Goal: Navigation & Orientation: Find specific page/section

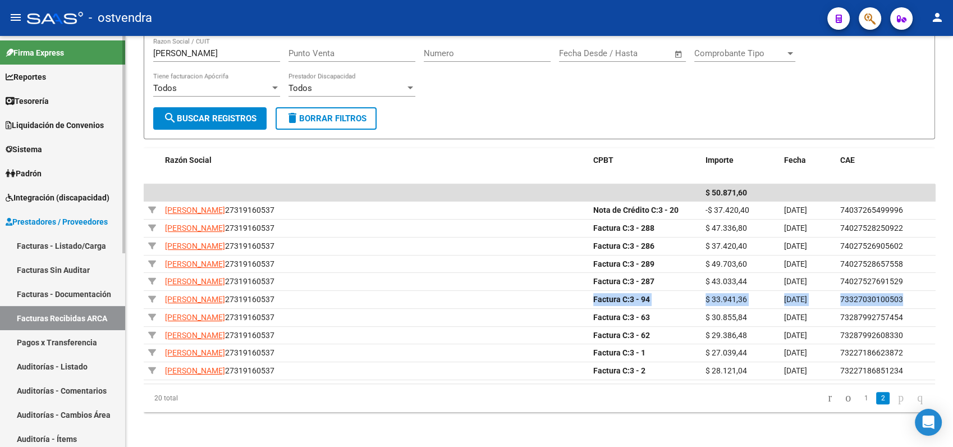
click at [58, 198] on span "Integración (discapacidad)" at bounding box center [58, 197] width 104 height 12
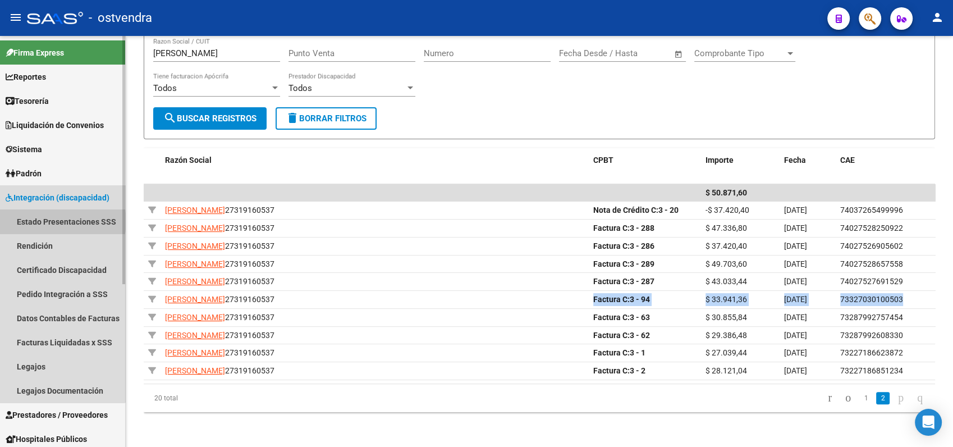
click at [58, 221] on link "Estado Presentaciones SSS" at bounding box center [62, 221] width 125 height 24
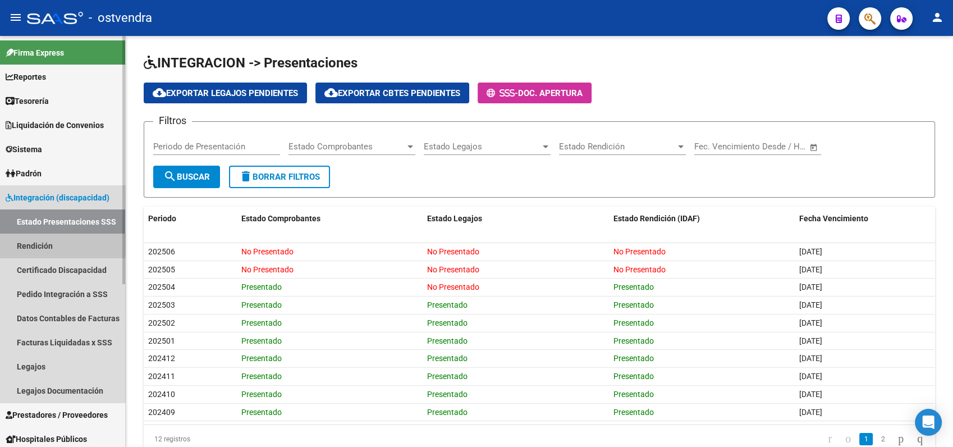
click at [28, 240] on link "Rendición" at bounding box center [62, 246] width 125 height 24
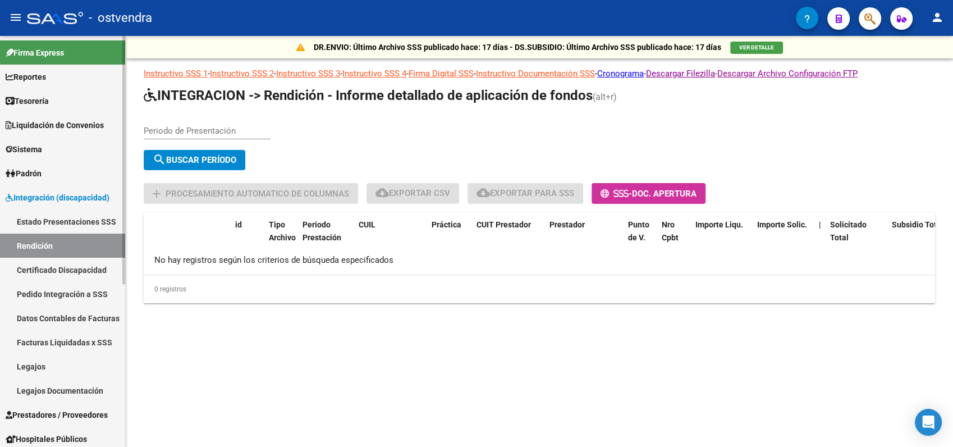
click at [38, 267] on link "Certificado Discapacidad" at bounding box center [62, 270] width 125 height 24
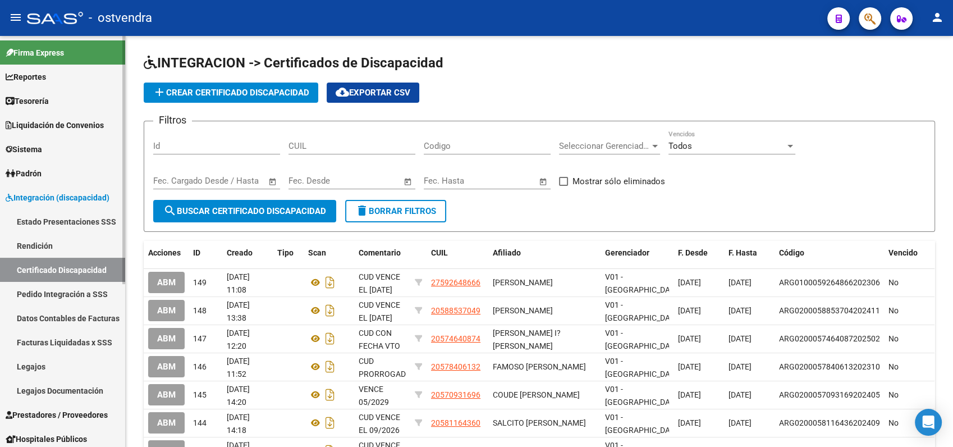
click at [47, 296] on link "Pedido Integración a SSS" at bounding box center [62, 294] width 125 height 24
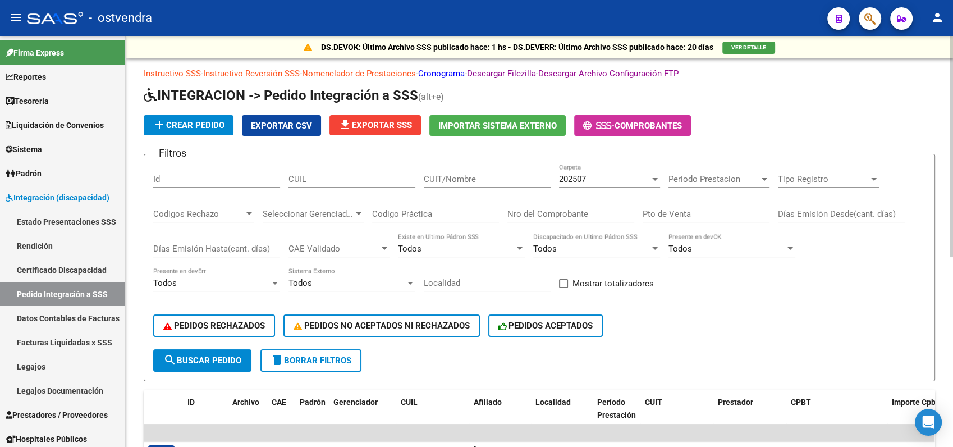
click at [454, 74] on link "Cronograma" at bounding box center [441, 74] width 47 height 10
